Goal: Task Accomplishment & Management: Manage account settings

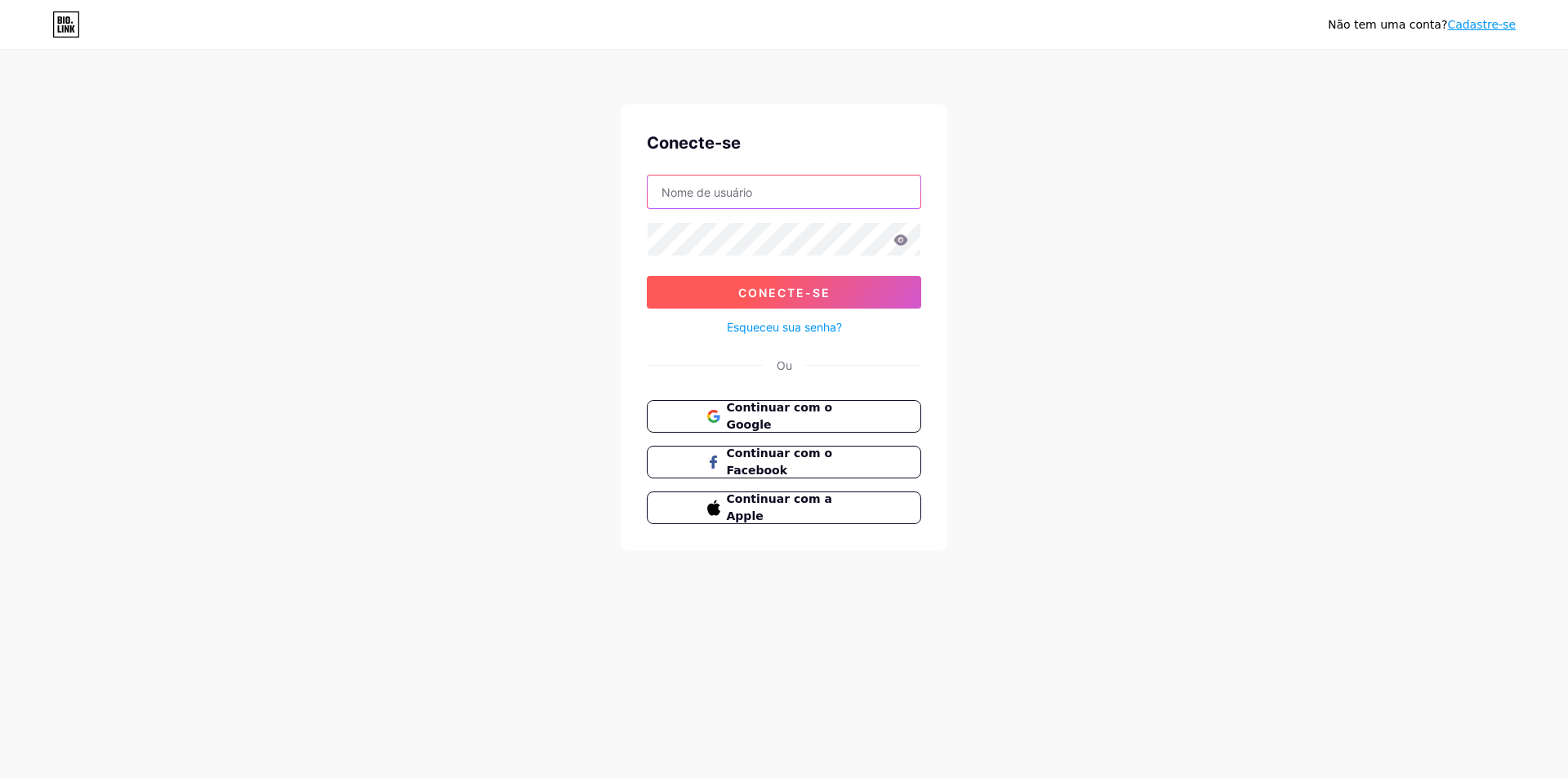
type input "[EMAIL_ADDRESS][DOMAIN_NAME]"
click at [803, 294] on font "Conecte-se" at bounding box center [784, 293] width 92 height 14
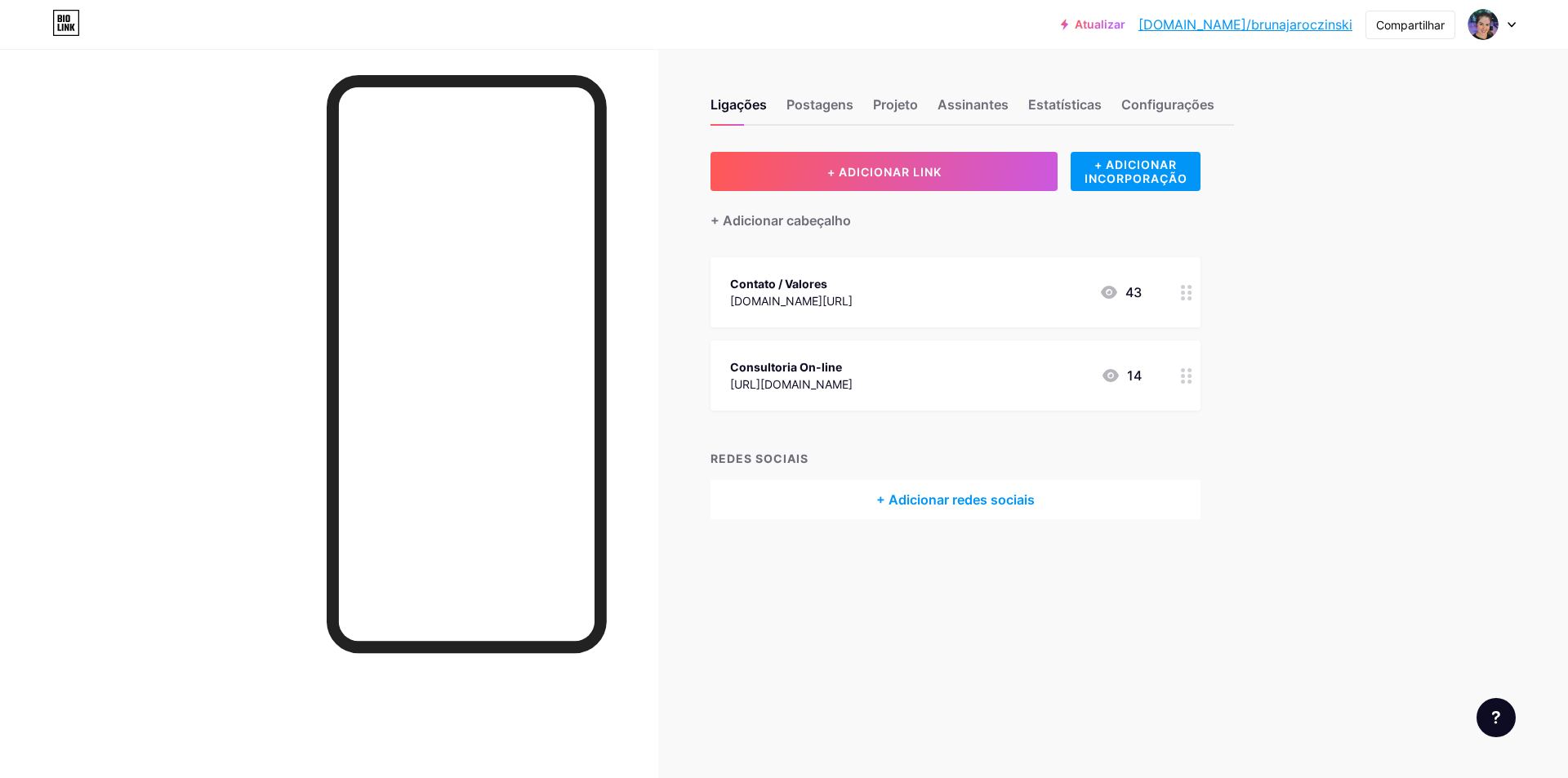
click at [1135, 289] on font "43" at bounding box center [1134, 292] width 17 height 17
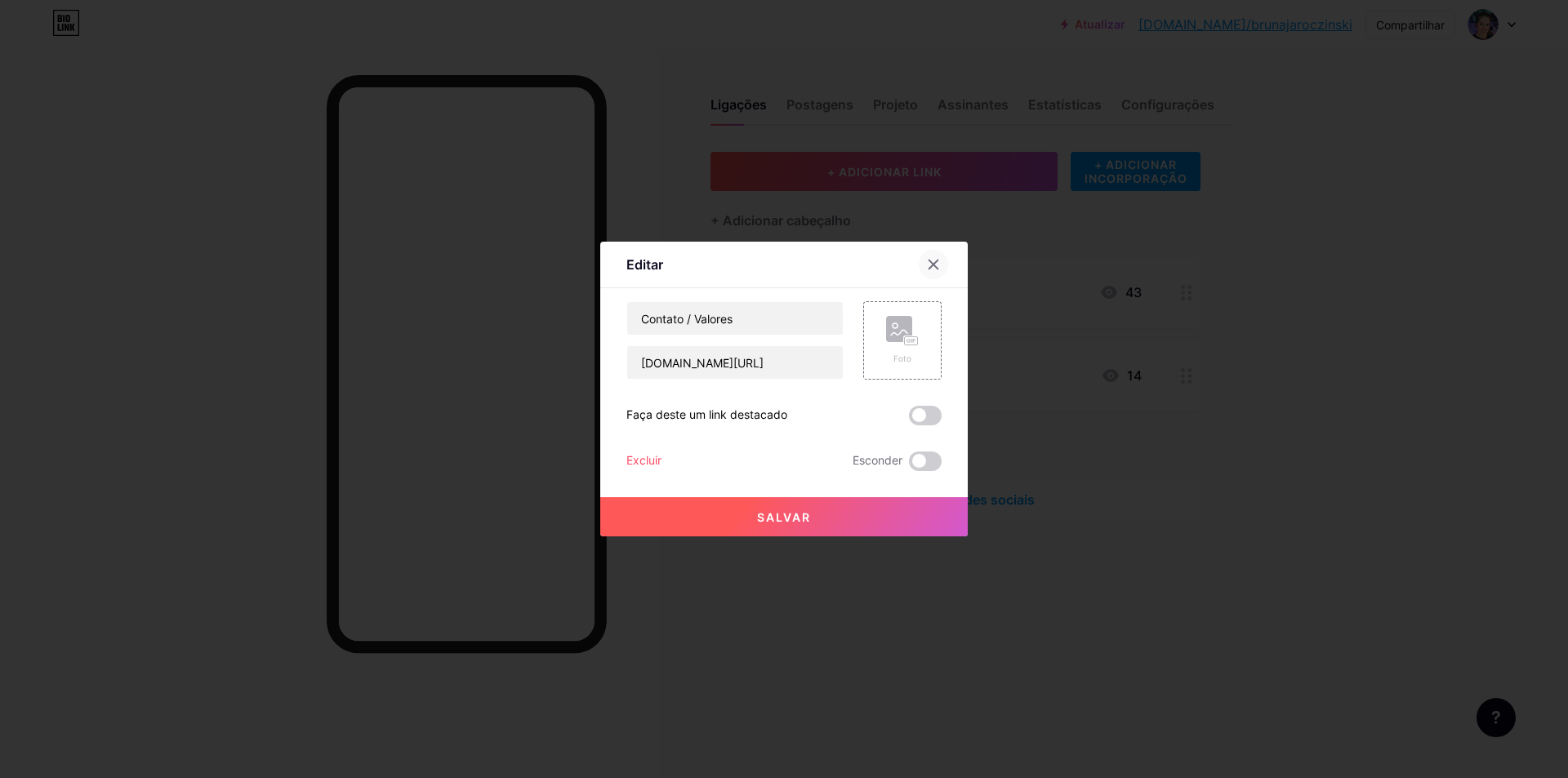
click at [935, 257] on div at bounding box center [934, 265] width 30 height 30
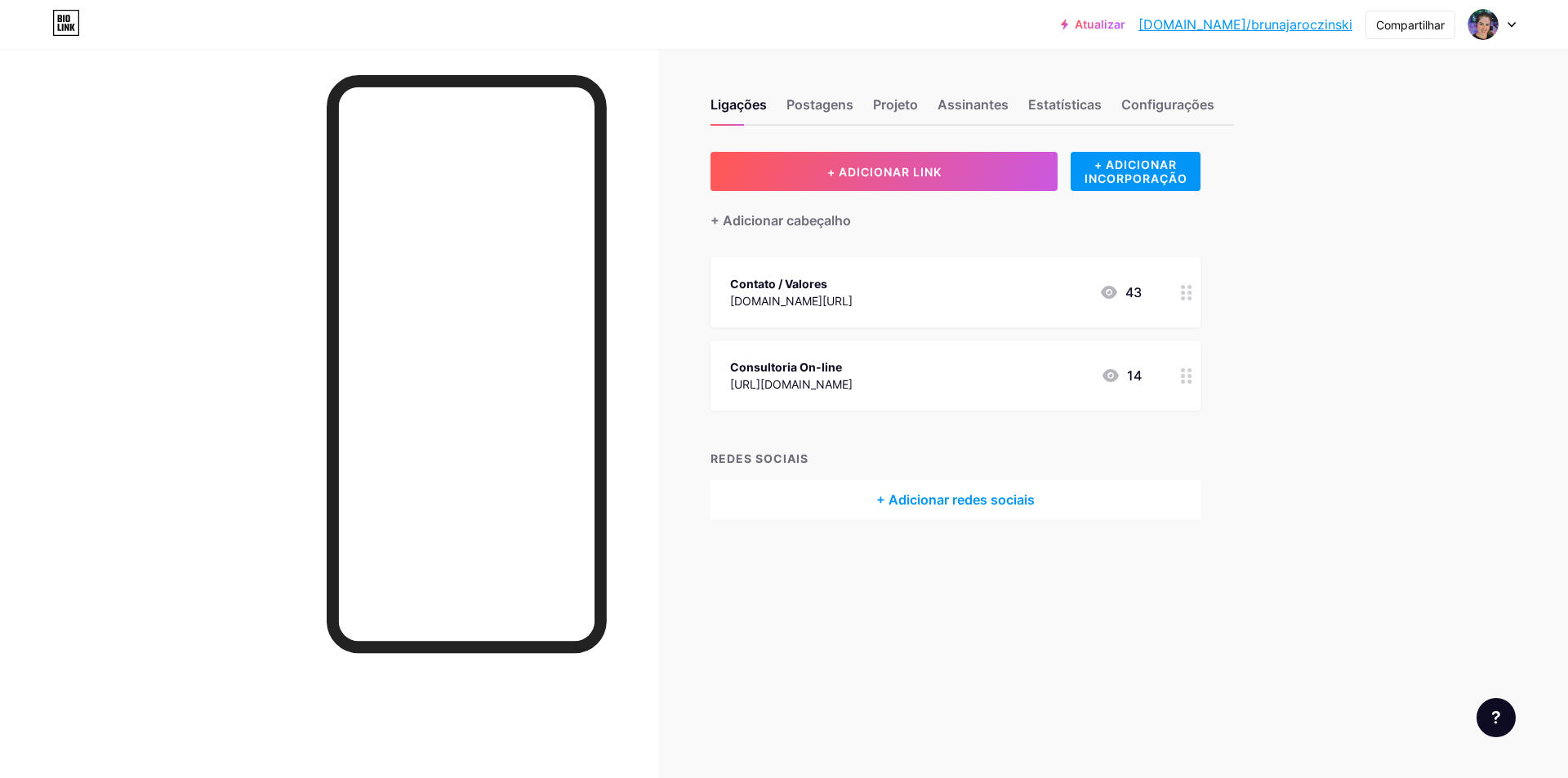
click at [1185, 296] on icon at bounding box center [1186, 293] width 11 height 16
click at [939, 264] on icon at bounding box center [933, 264] width 13 height 13
